Goal: Task Accomplishment & Management: Manage account settings

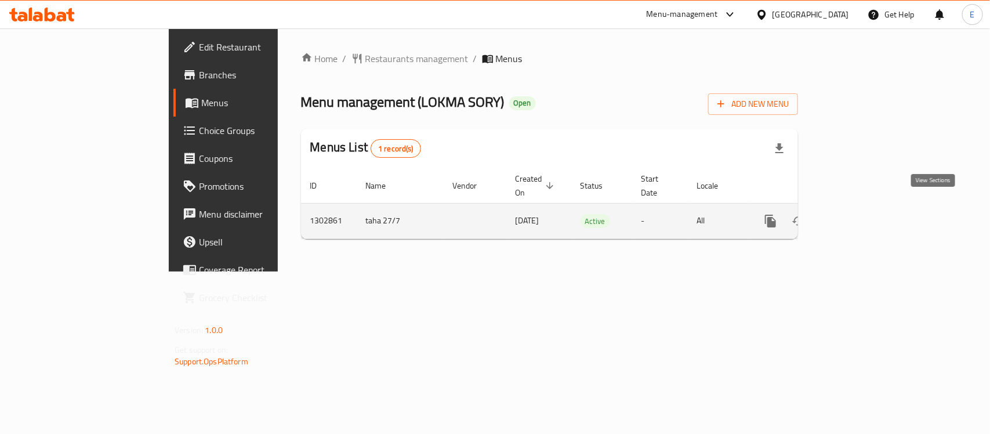
click at [859, 216] on icon "enhanced table" at bounding box center [854, 221] width 10 height 10
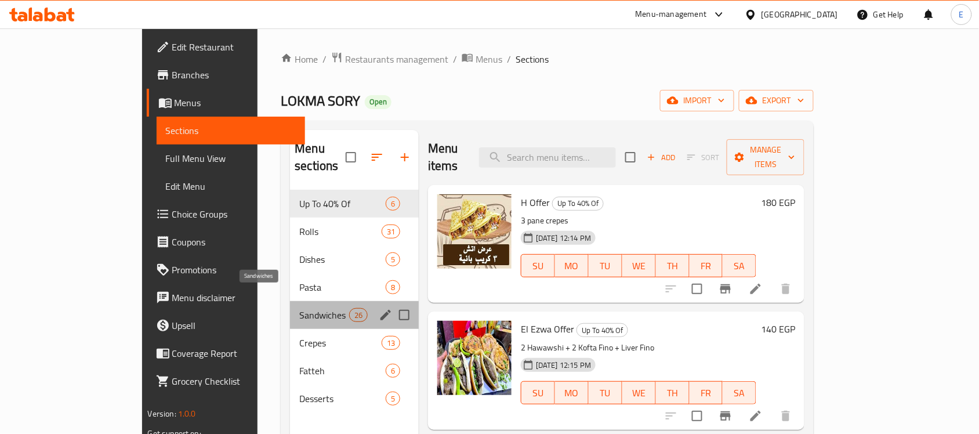
click at [299, 308] on span "Sandwiches" at bounding box center [323, 315] width 49 height 14
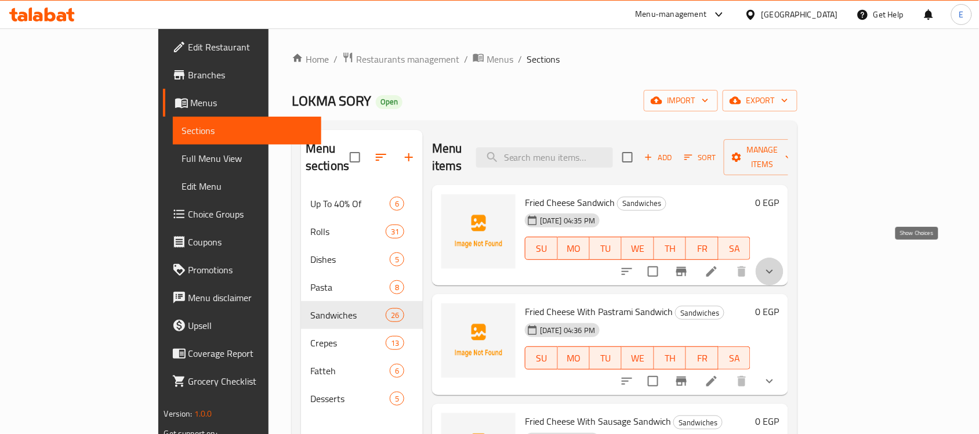
click at [776, 264] on icon "show more" at bounding box center [769, 271] width 14 height 14
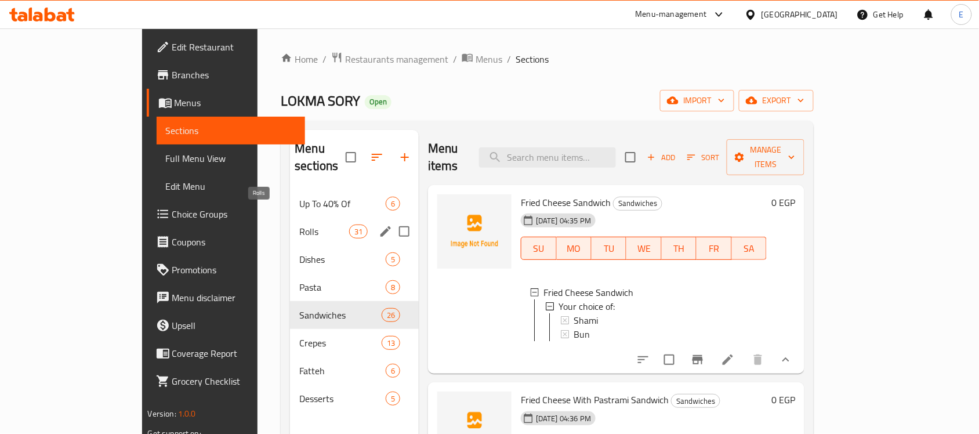
click at [299, 224] on span "Rolls" at bounding box center [323, 231] width 49 height 14
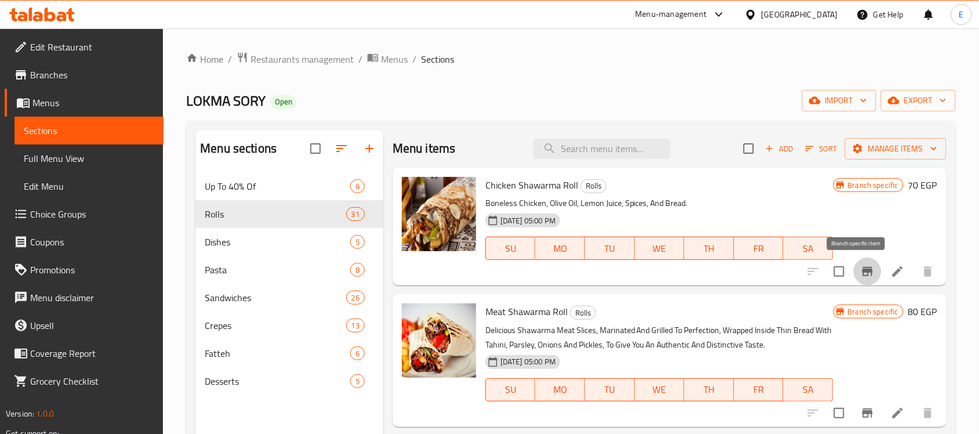
click at [862, 271] on icon "Branch-specific-item" at bounding box center [867, 271] width 10 height 9
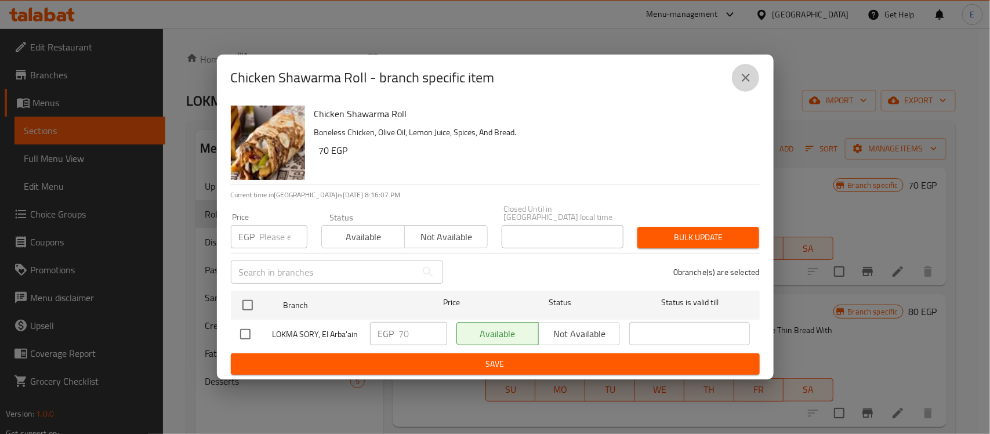
click at [739, 84] on icon "close" at bounding box center [746, 78] width 14 height 14
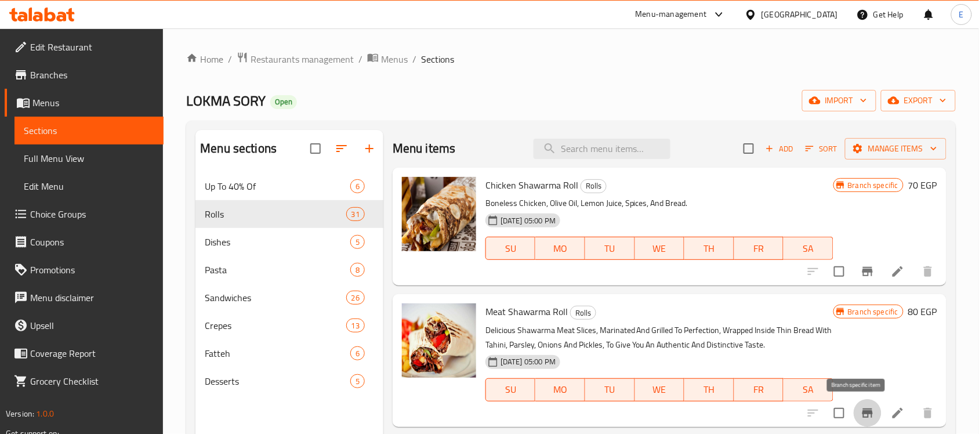
click at [857, 404] on button "Branch-specific-item" at bounding box center [867, 413] width 28 height 28
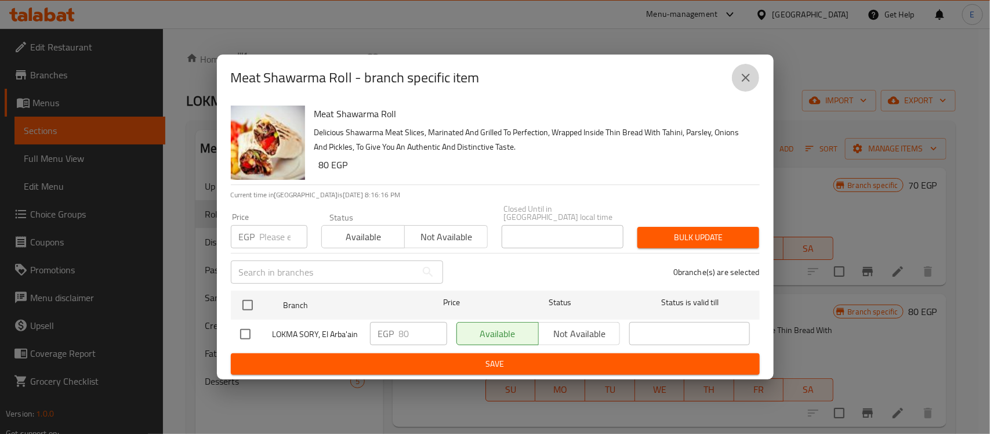
click at [741, 77] on icon "close" at bounding box center [746, 78] width 14 height 14
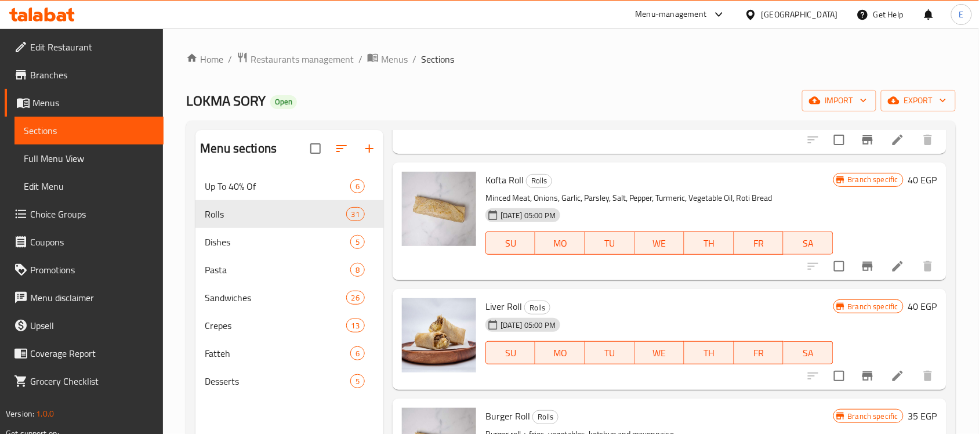
scroll to position [277, 0]
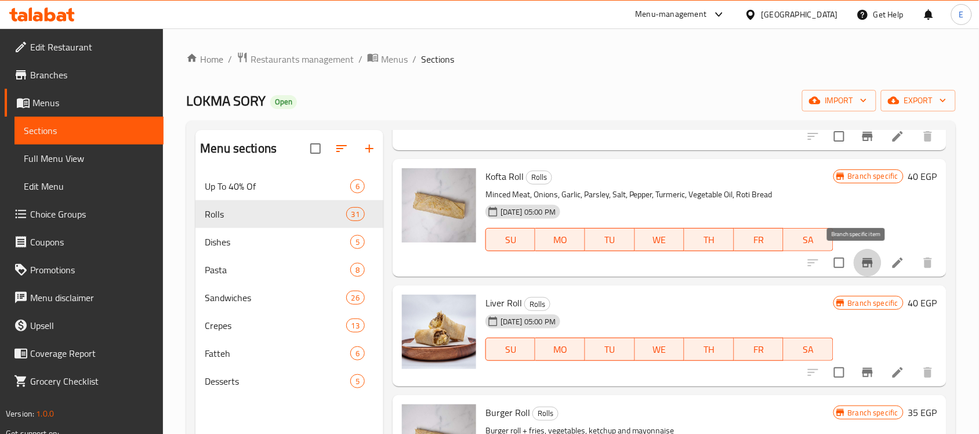
click at [853, 256] on button "Branch-specific-item" at bounding box center [867, 263] width 28 height 28
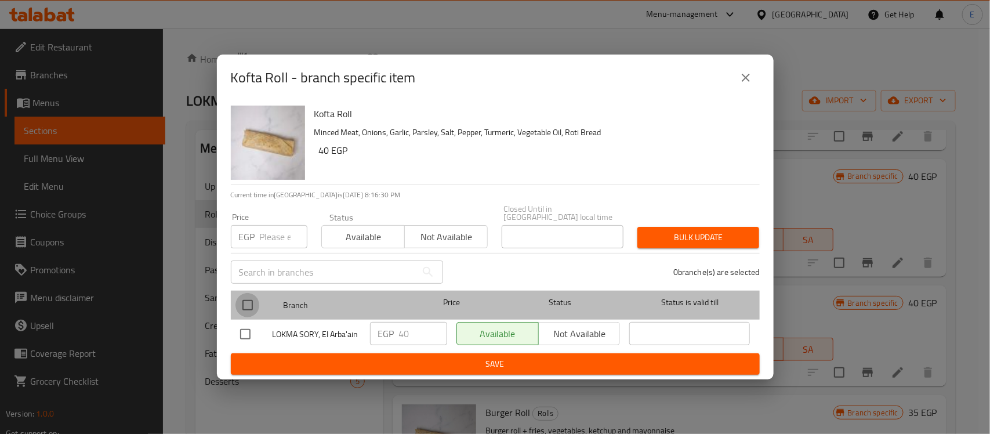
click at [241, 300] on input "checkbox" at bounding box center [247, 305] width 24 height 24
checkbox input "true"
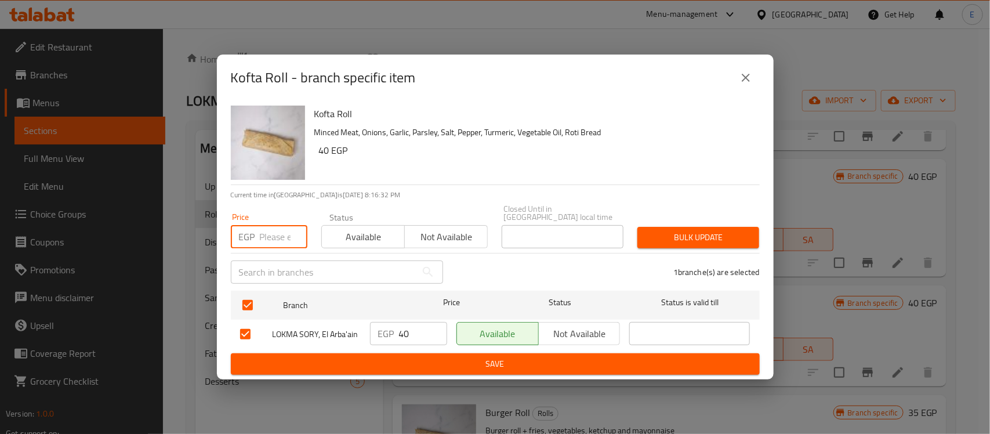
click at [275, 239] on input "number" at bounding box center [284, 236] width 48 height 23
type input "50"
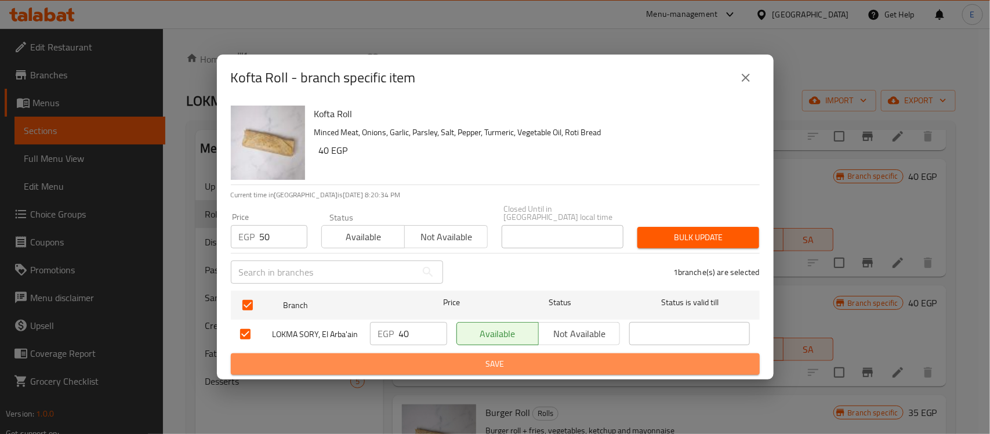
click at [487, 357] on span "Save" at bounding box center [495, 364] width 510 height 14
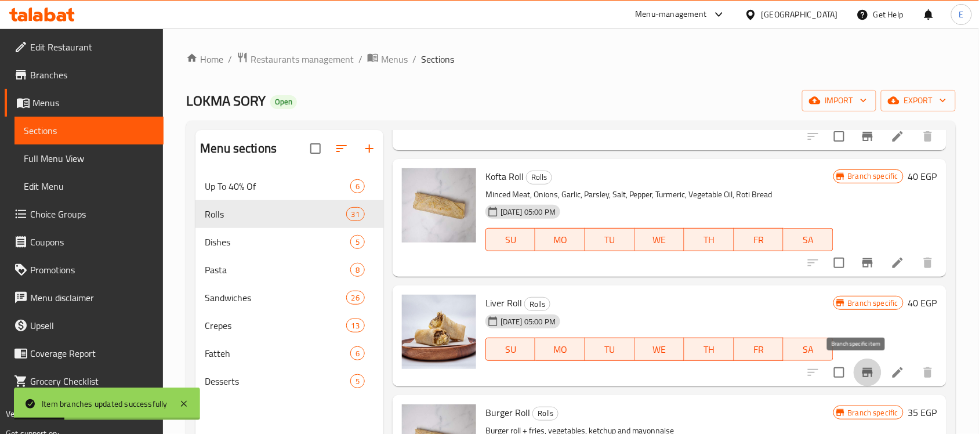
click at [860, 366] on icon "Branch-specific-item" at bounding box center [867, 372] width 14 height 14
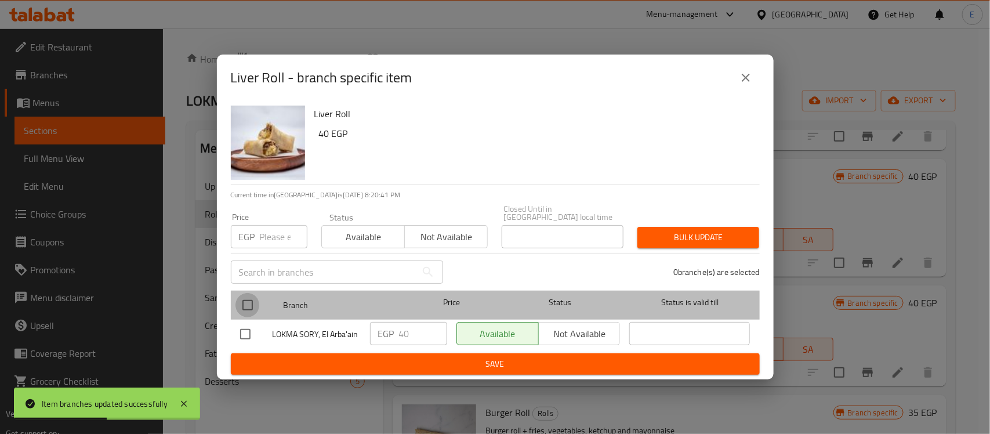
click at [244, 297] on input "checkbox" at bounding box center [247, 305] width 24 height 24
checkbox input "true"
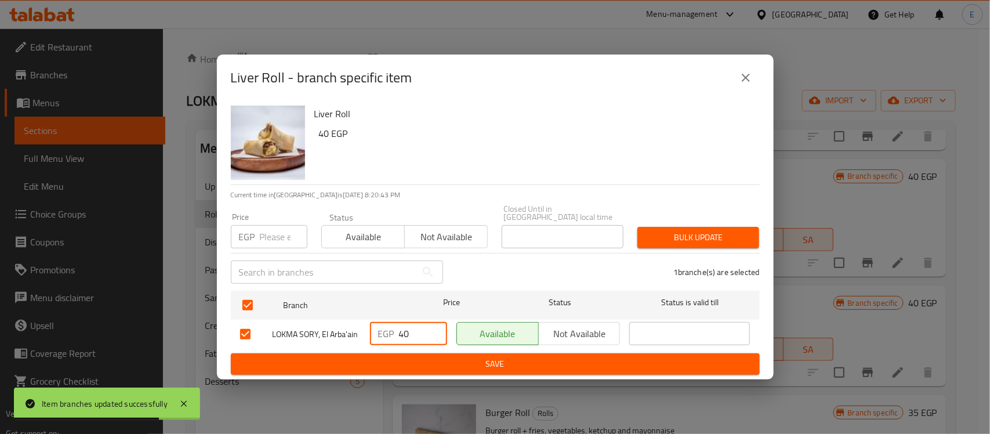
drag, startPoint x: 404, startPoint y: 329, endPoint x: 368, endPoint y: 331, distance: 36.0
click at [368, 331] on div "EGP 40 ​" at bounding box center [408, 334] width 86 height 34
type input "50"
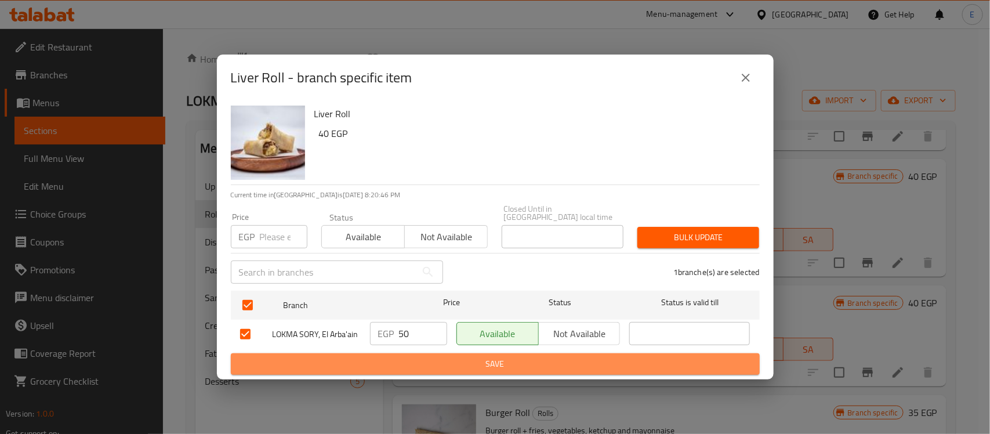
click at [405, 357] on span "Save" at bounding box center [495, 364] width 510 height 14
